Goal: Use online tool/utility: Utilize a website feature to perform a specific function

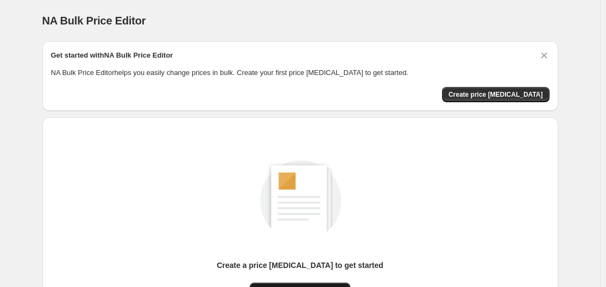
click at [305, 284] on button "New price [MEDICAL_DATA]" at bounding box center [300, 289] width 100 height 15
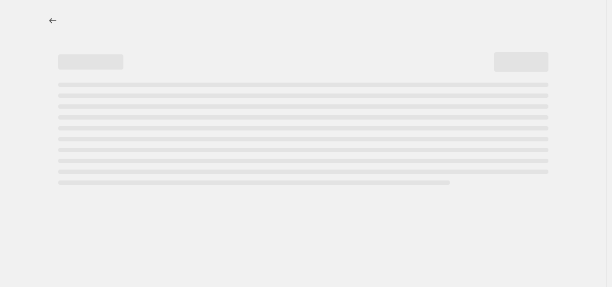
select select "percentage"
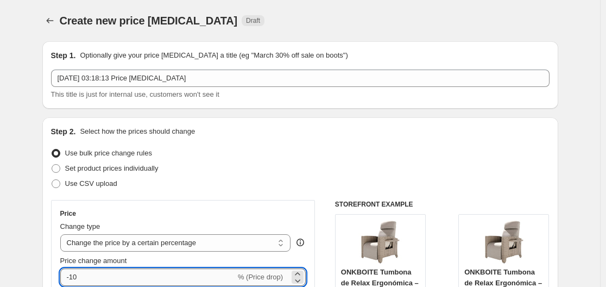
click at [199, 278] on input "-10" at bounding box center [147, 276] width 175 height 17
type input "-1"
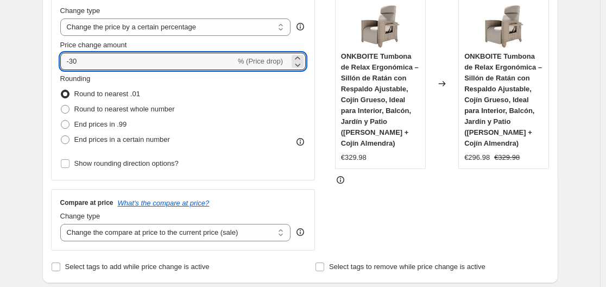
scroll to position [882, 0]
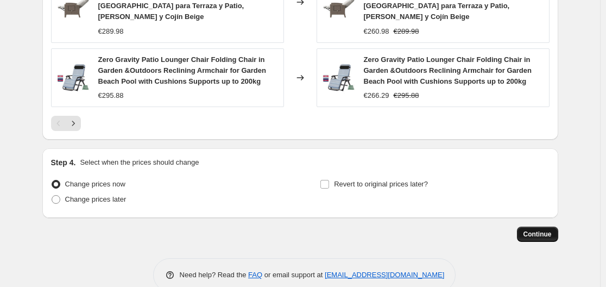
type input "-30"
click at [527, 227] on button "Continue" at bounding box center [537, 234] width 41 height 15
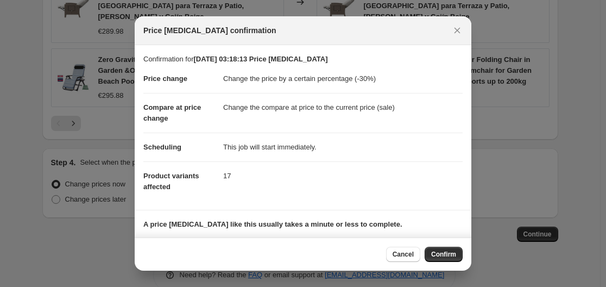
drag, startPoint x: 431, startPoint y: 253, endPoint x: 437, endPoint y: 255, distance: 5.7
click at [431, 254] on button "Confirm" at bounding box center [444, 254] width 38 height 15
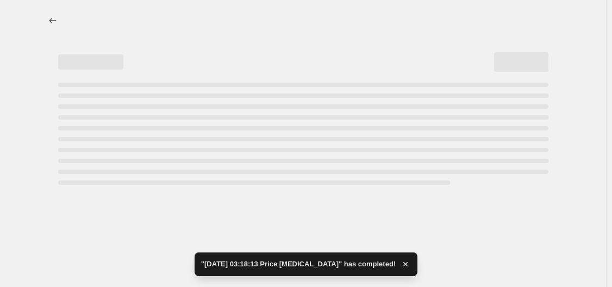
select select "percentage"
